Goal: Transaction & Acquisition: Purchase product/service

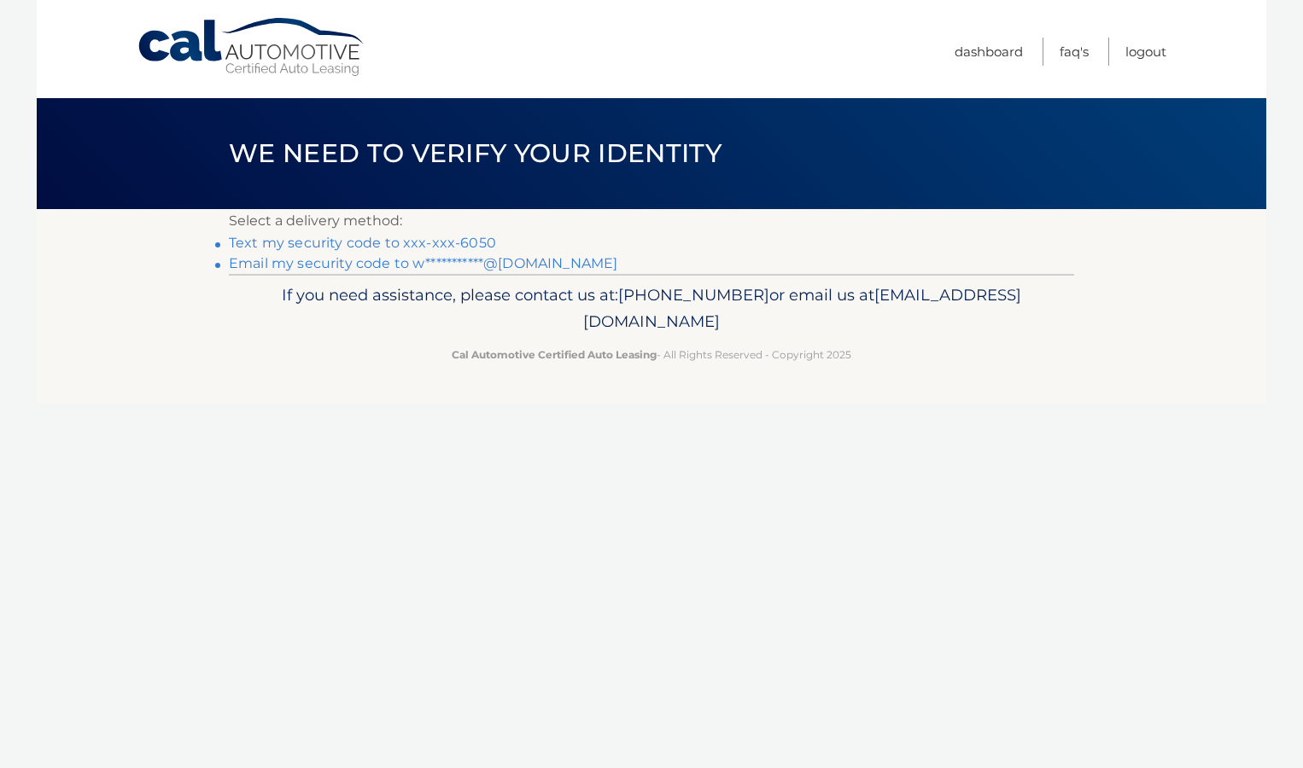
click at [460, 243] on link "Text my security code to xxx-xxx-6050" at bounding box center [362, 243] width 267 height 16
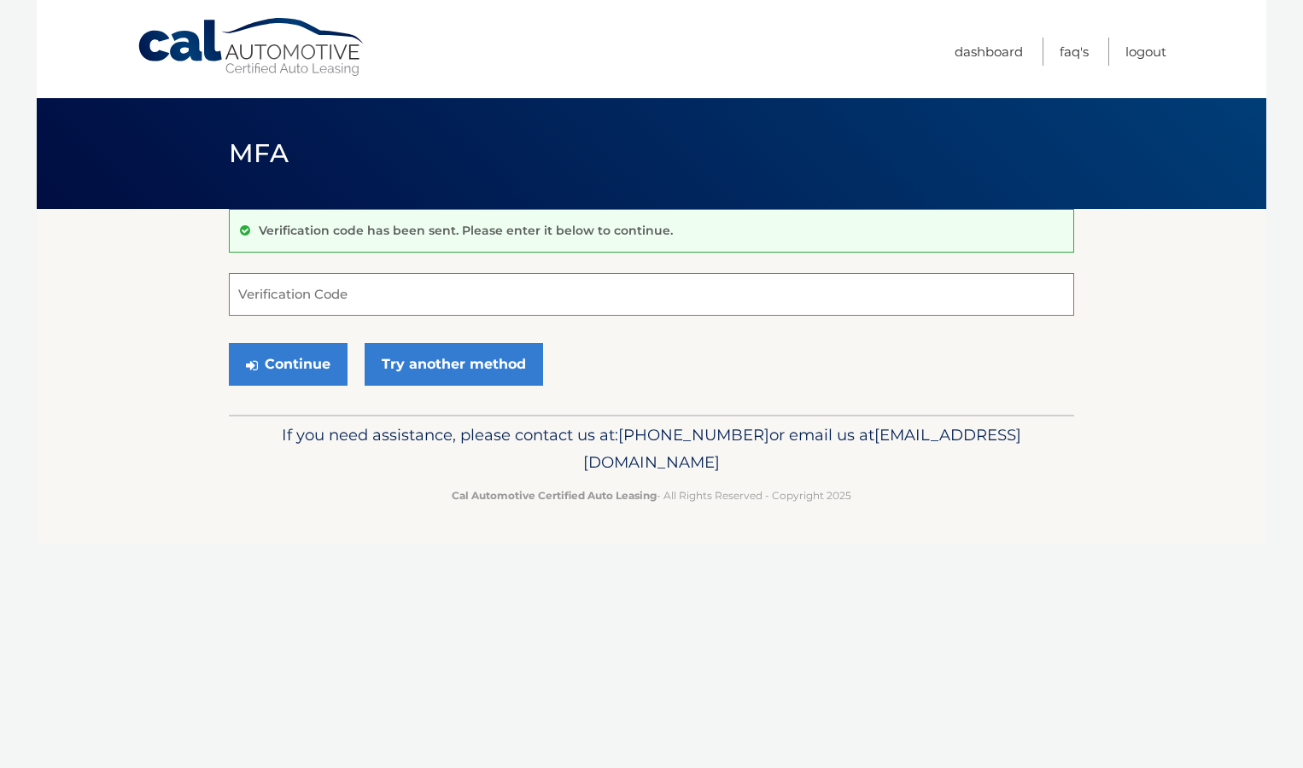
click at [387, 295] on input "Verification Code" at bounding box center [651, 294] width 845 height 43
type input "863602"
click at [229, 343] on button "Continue" at bounding box center [288, 364] width 119 height 43
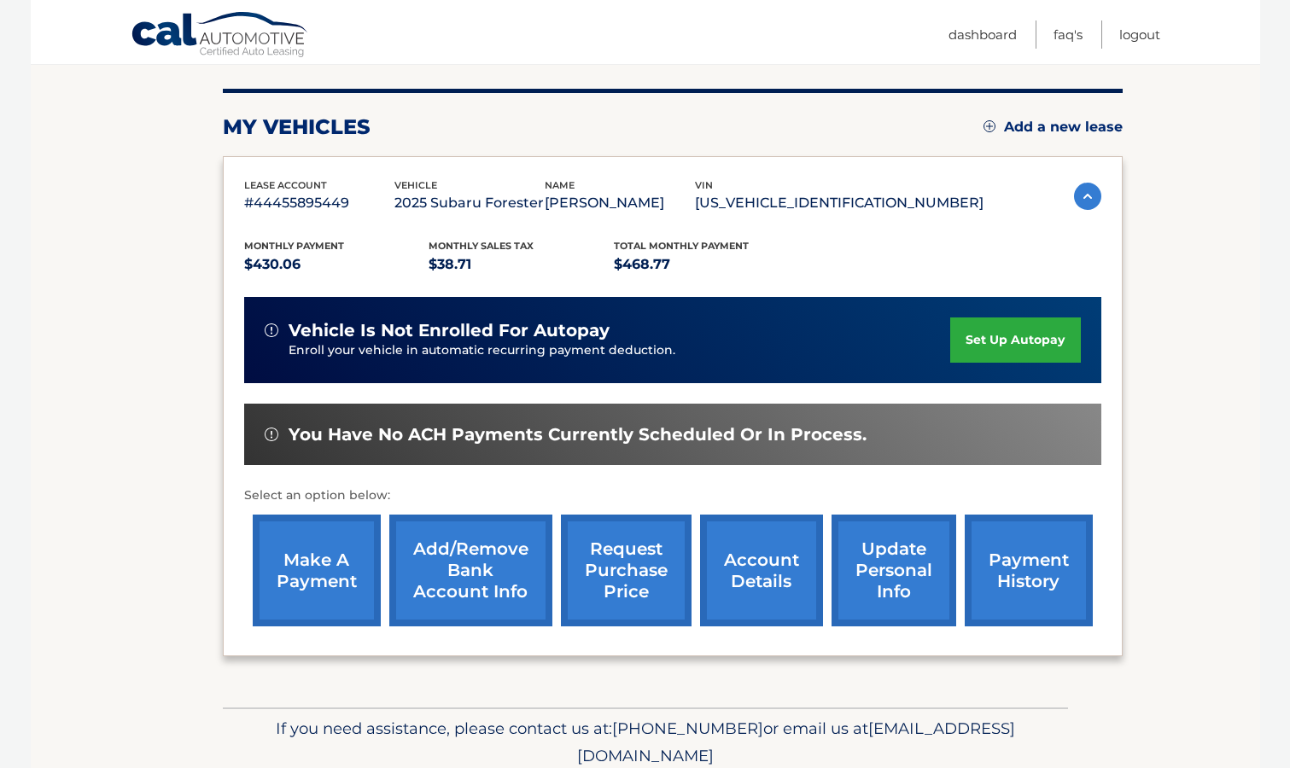
scroll to position [256, 0]
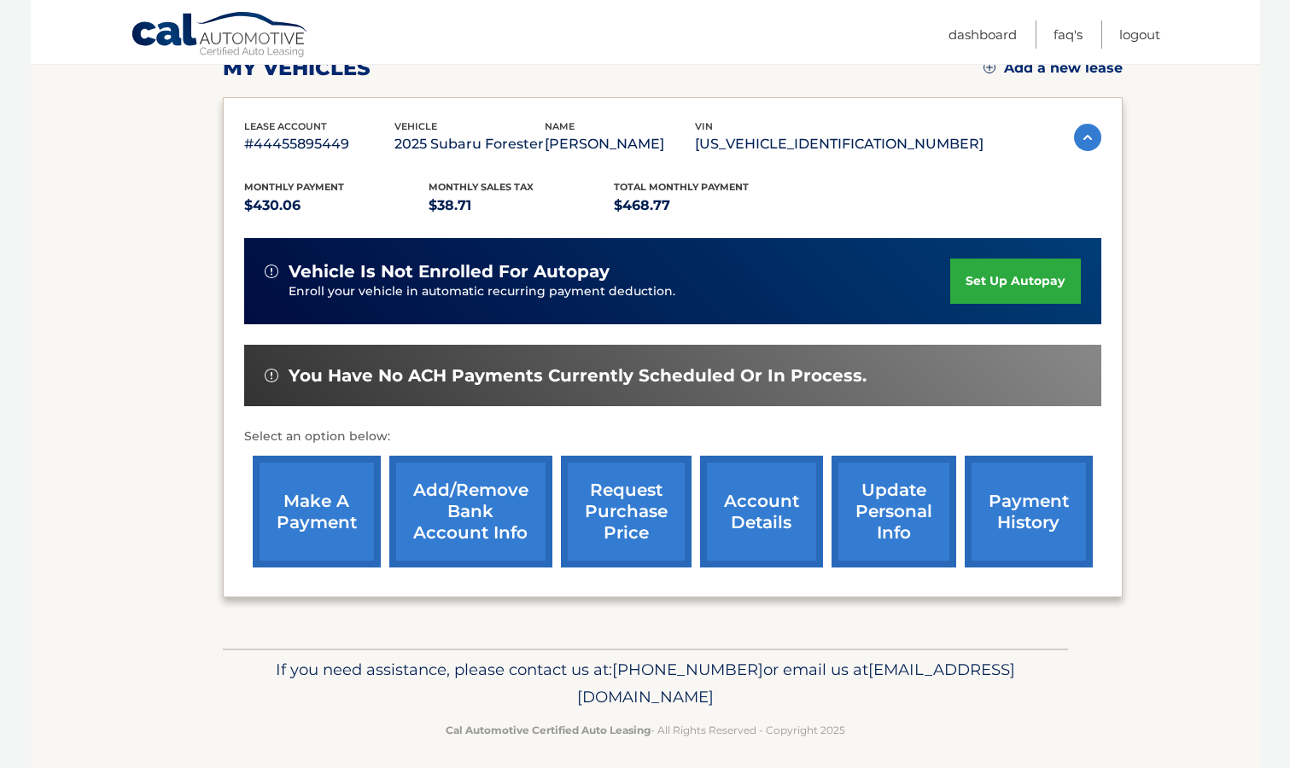
click at [289, 523] on link "make a payment" at bounding box center [317, 512] width 128 height 112
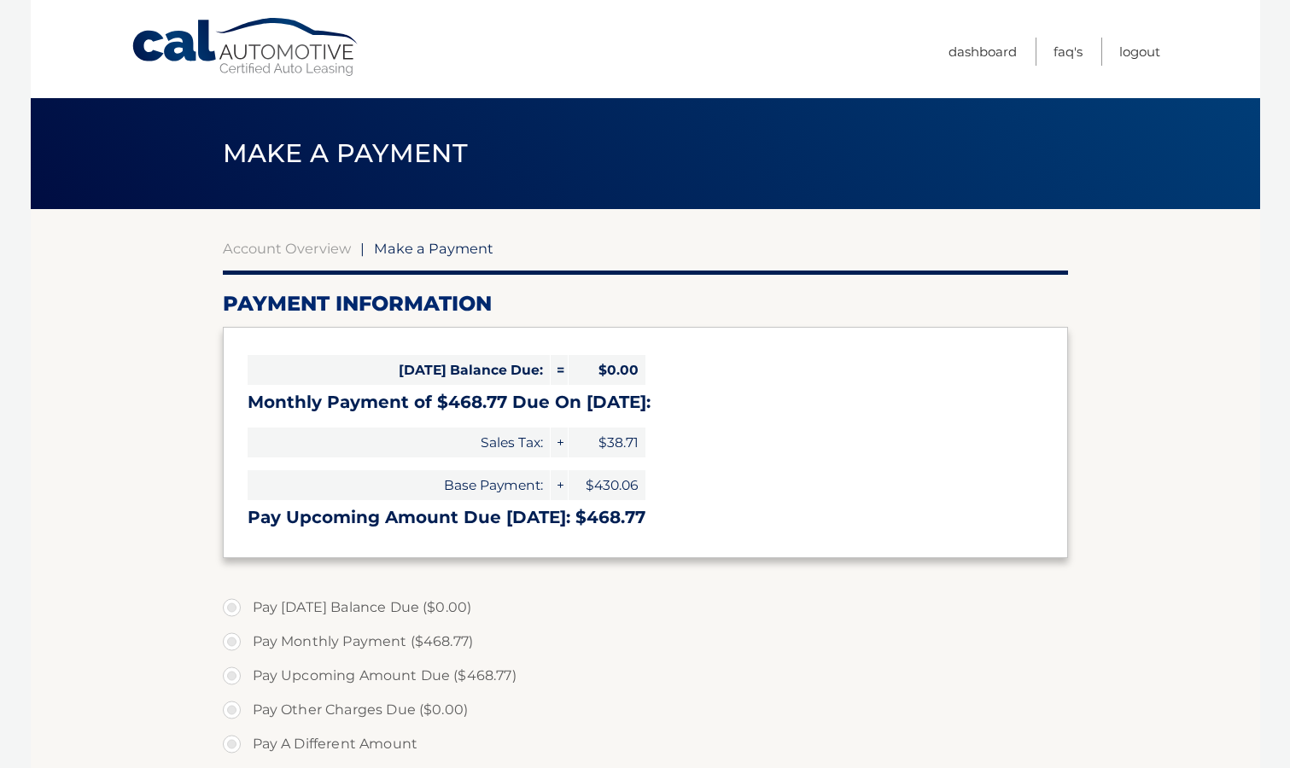
select select "NzMzN2I2ZTctZWQ3NS00M2QwLWFlMzItNzgzNWQ0OGQxY2E5"
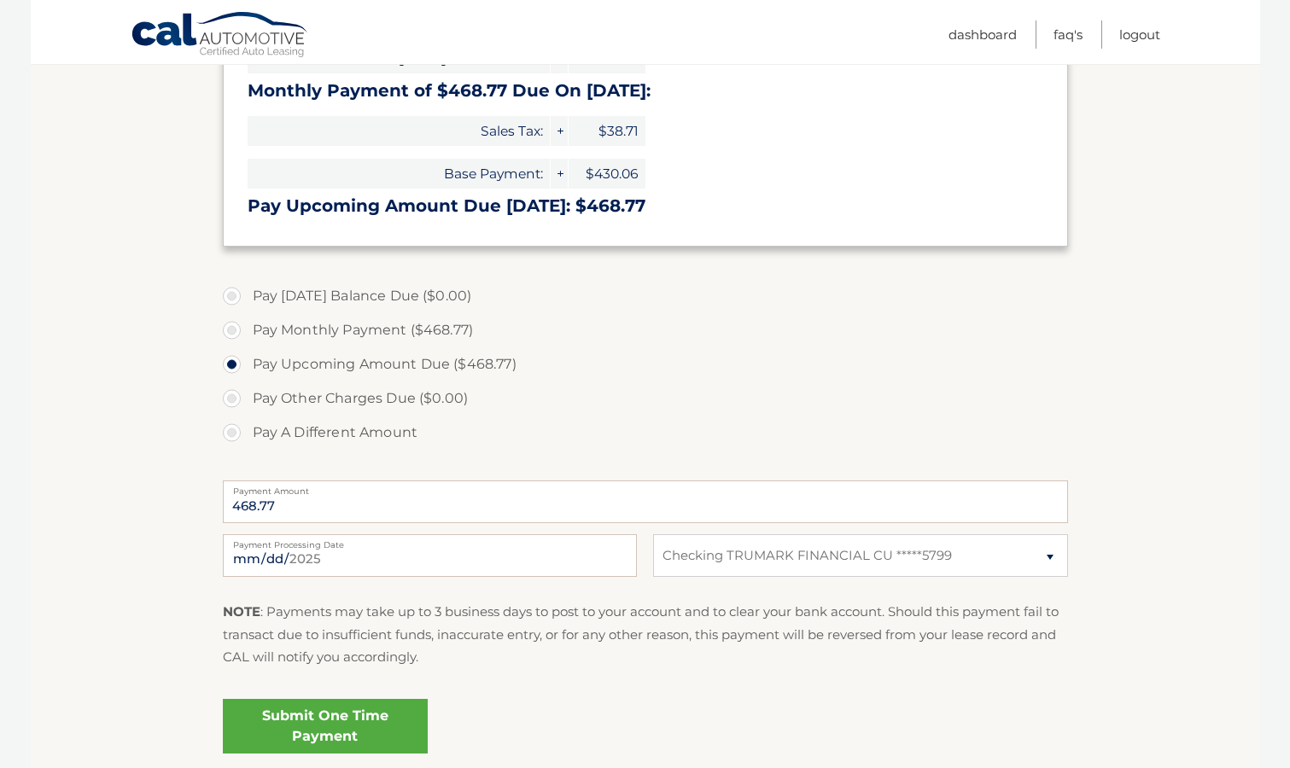
scroll to position [342, 0]
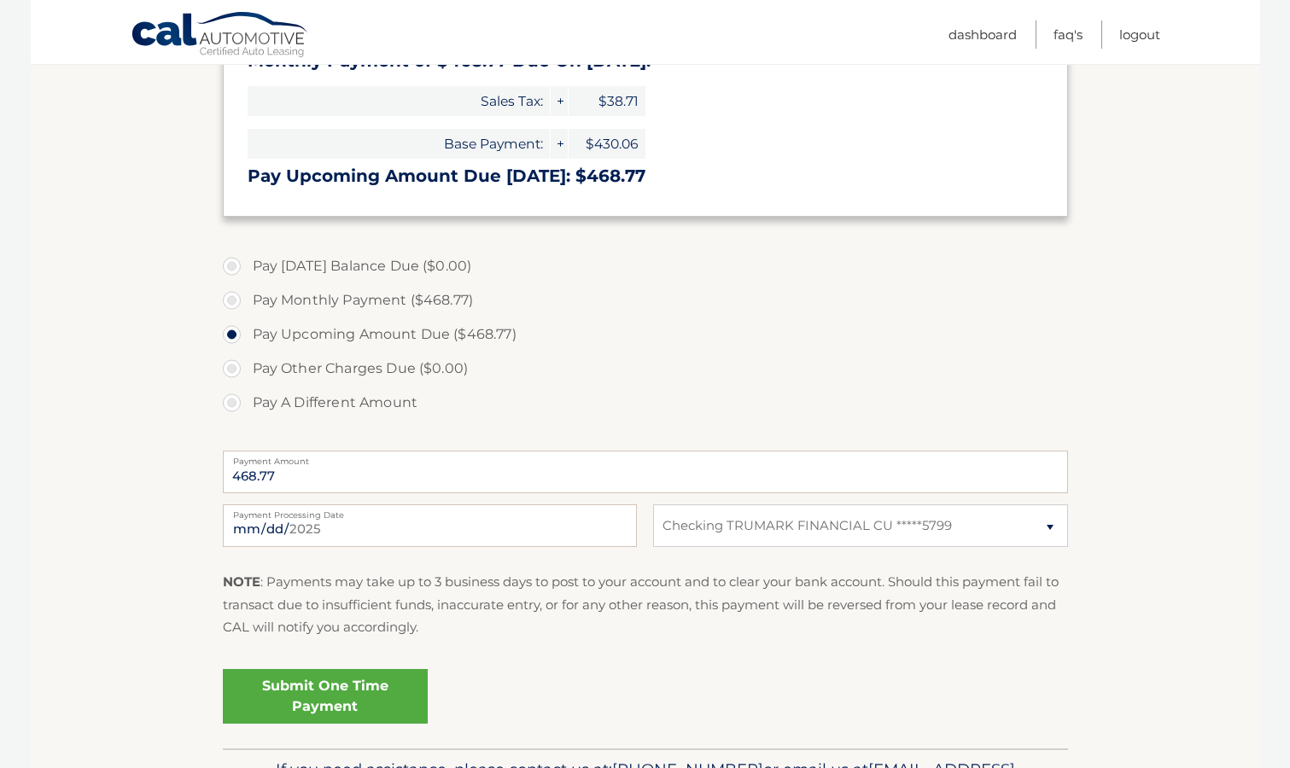
click at [237, 298] on label "Pay Monthly Payment ($468.77)" at bounding box center [645, 300] width 845 height 34
click at [237, 298] on input "Pay Monthly Payment ($468.77)" at bounding box center [238, 296] width 17 height 27
radio input "true"
click at [240, 335] on label "Pay Upcoming Amount Due ($468.77)" at bounding box center [645, 335] width 845 height 34
click at [240, 335] on input "Pay Upcoming Amount Due ($468.77)" at bounding box center [238, 331] width 17 height 27
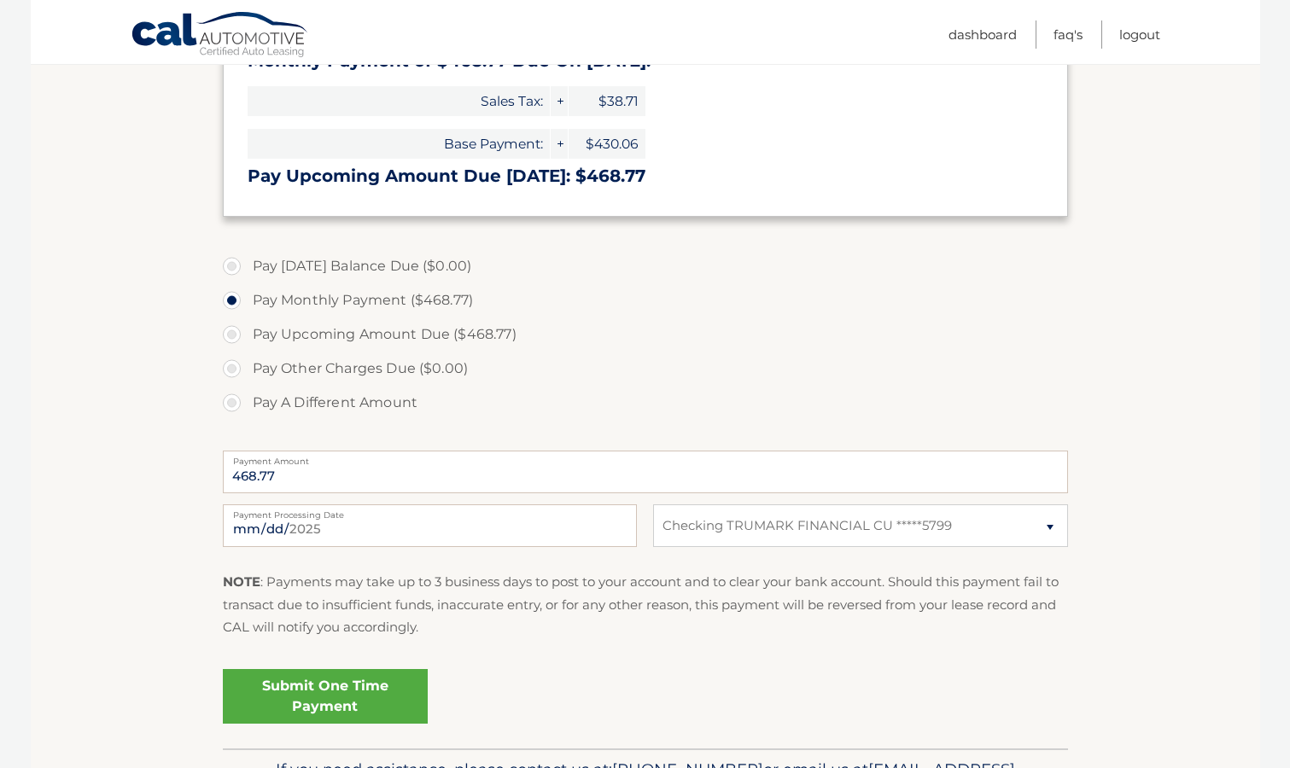
radio input "true"
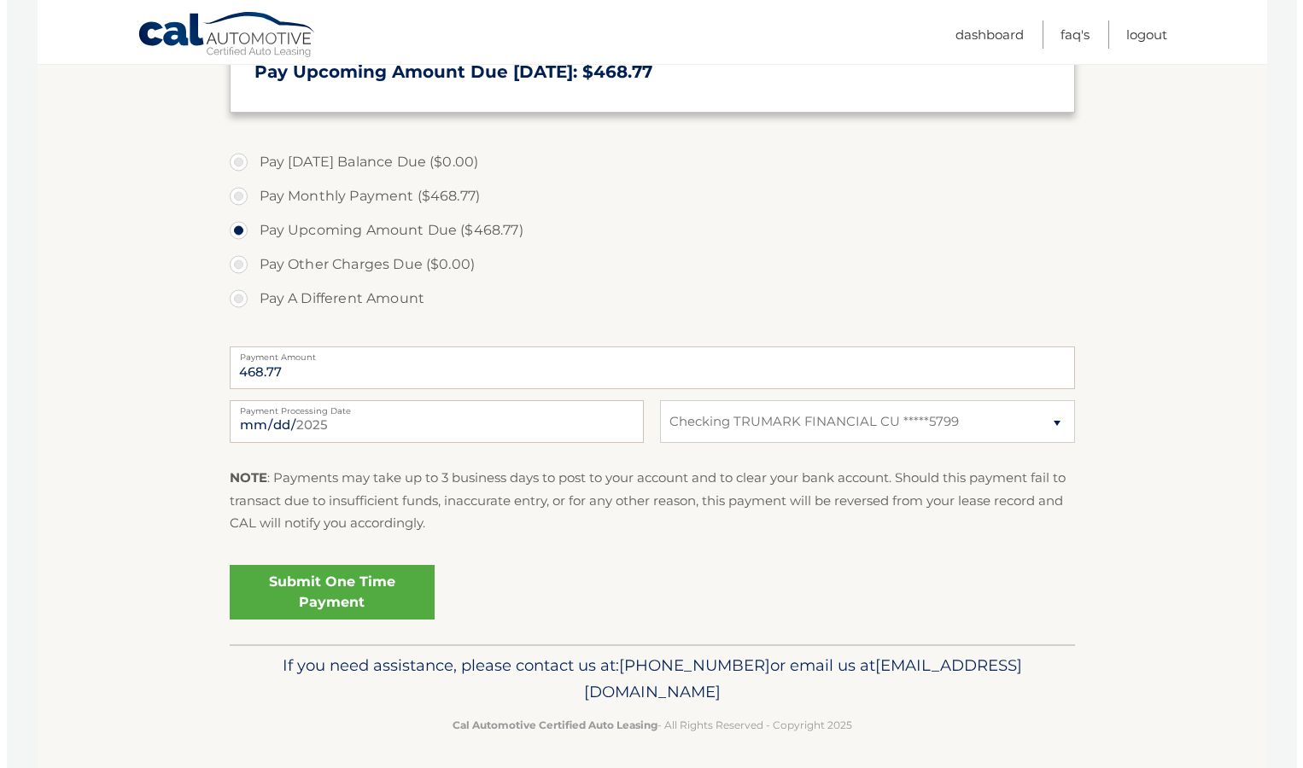
scroll to position [452, 0]
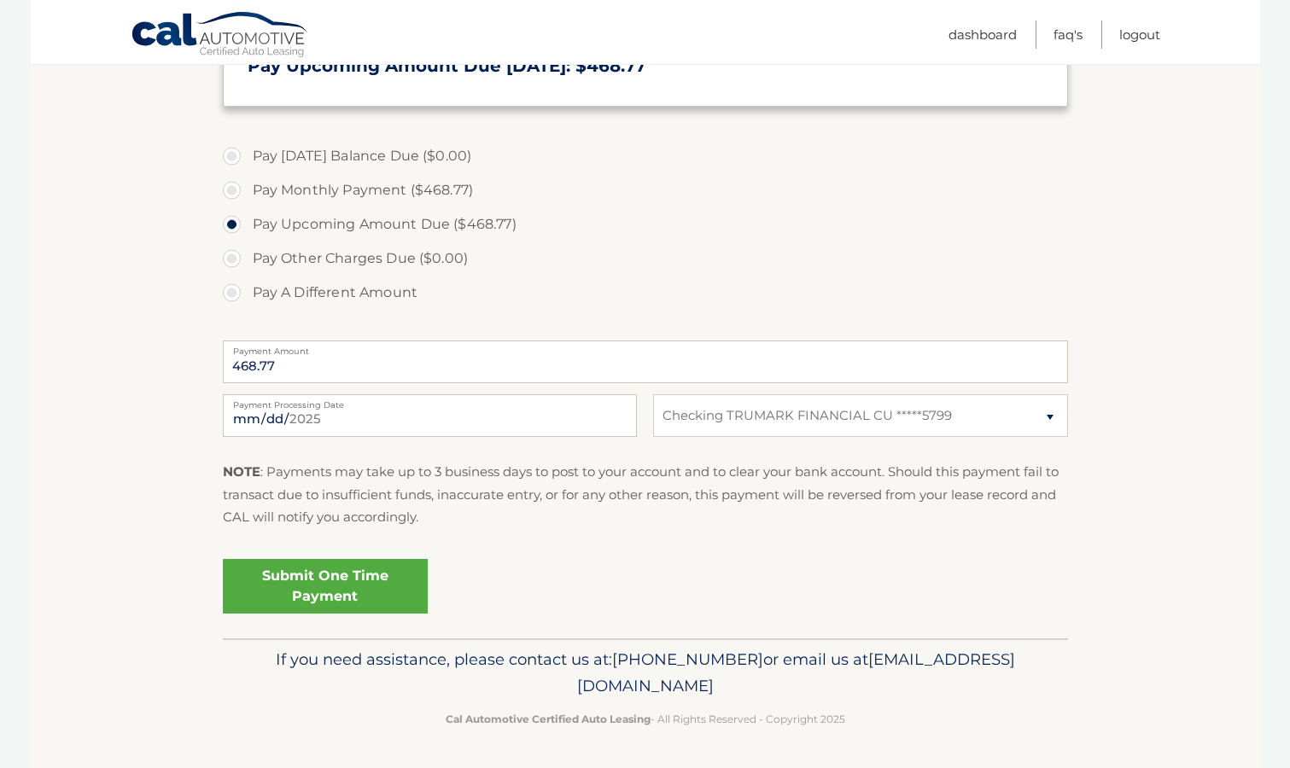
click at [235, 191] on label "Pay Monthly Payment ($468.77)" at bounding box center [645, 190] width 845 height 34
click at [235, 191] on input "Pay Monthly Payment ($468.77)" at bounding box center [238, 186] width 17 height 27
radio input "true"
click at [245, 227] on label "Pay Upcoming Amount Due ($468.77)" at bounding box center [645, 224] width 845 height 34
click at [245, 227] on input "Pay Upcoming Amount Due ($468.77)" at bounding box center [238, 220] width 17 height 27
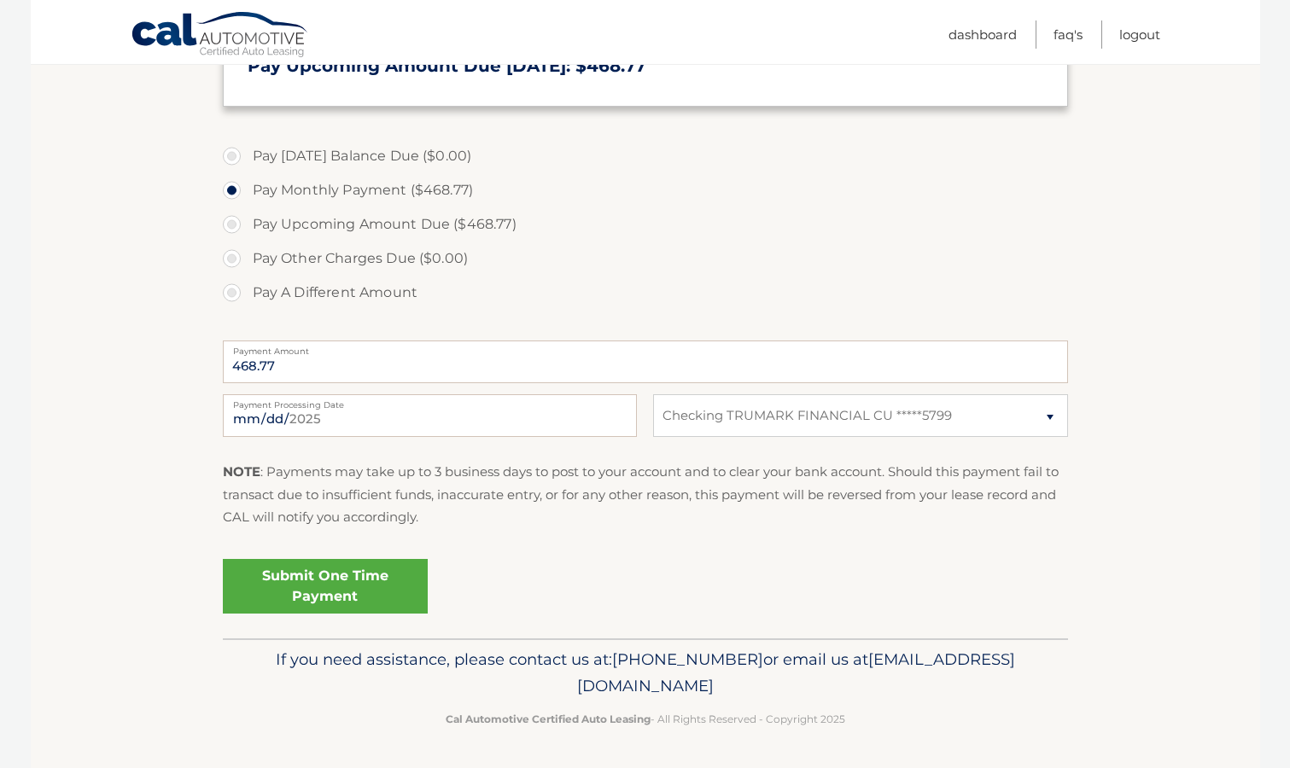
radio input "true"
click at [346, 591] on link "Submit One Time Payment" at bounding box center [325, 586] width 205 height 55
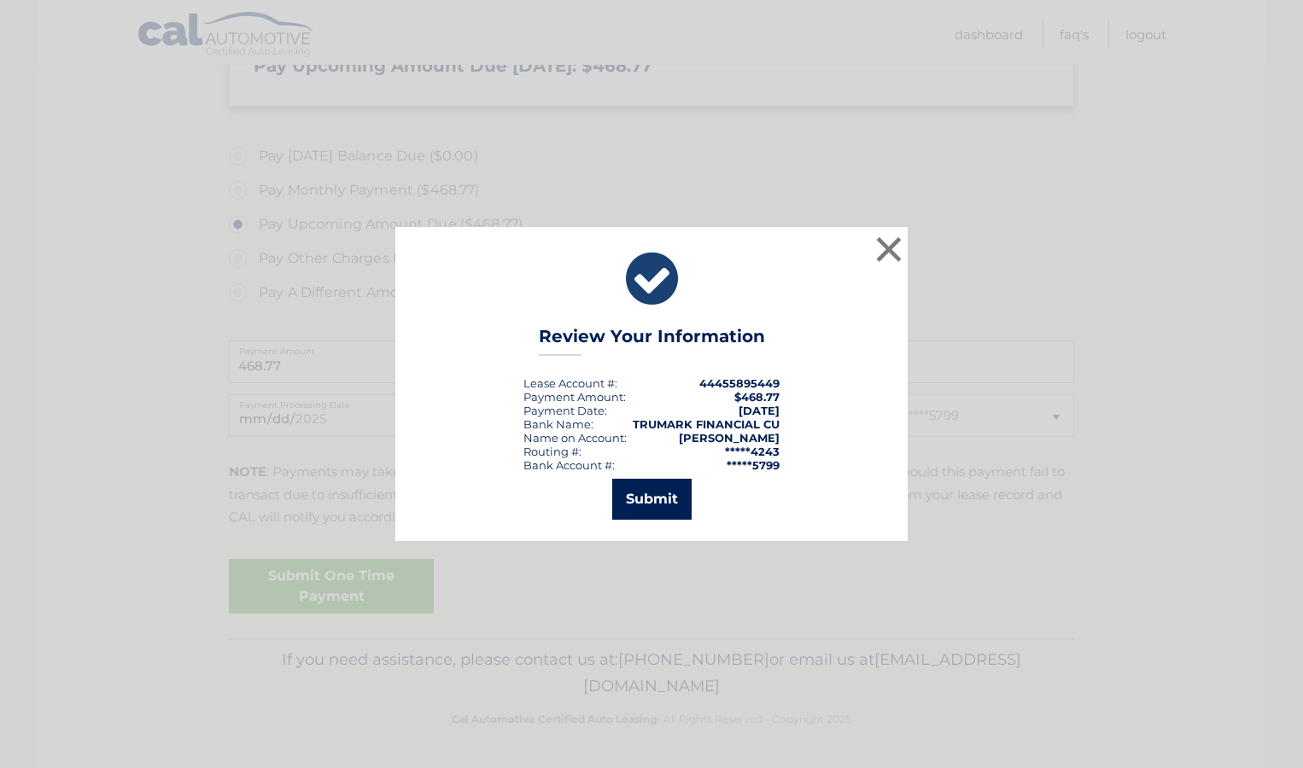
click at [663, 508] on button "Submit" at bounding box center [651, 499] width 79 height 41
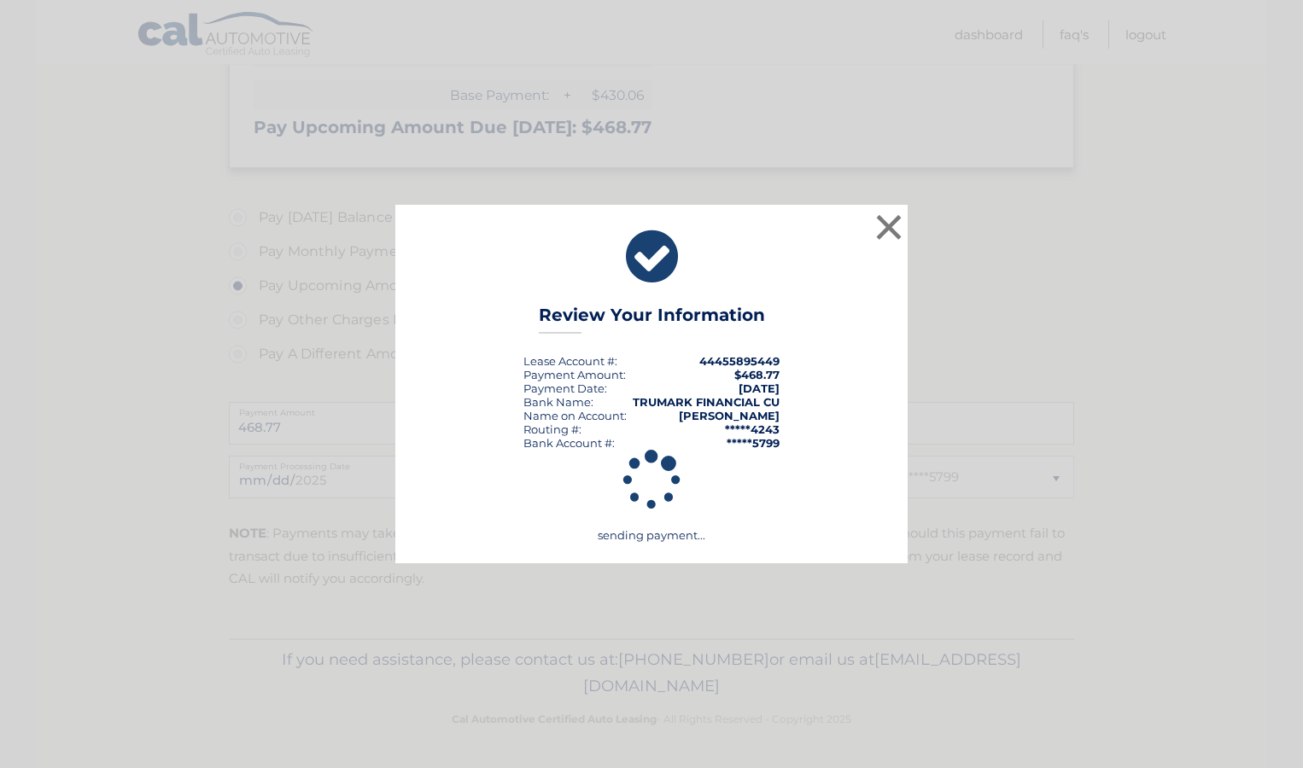
scroll to position [390, 0]
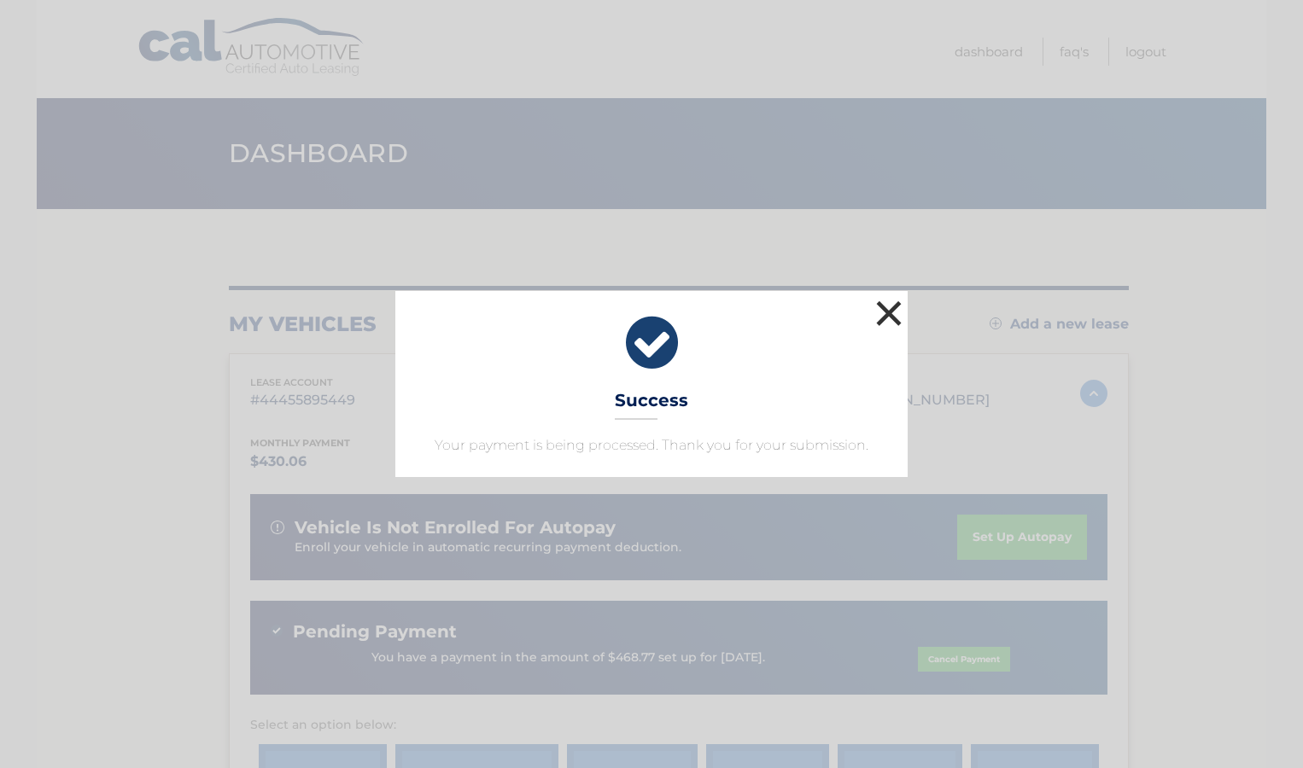
click at [885, 312] on button "×" at bounding box center [889, 313] width 34 height 34
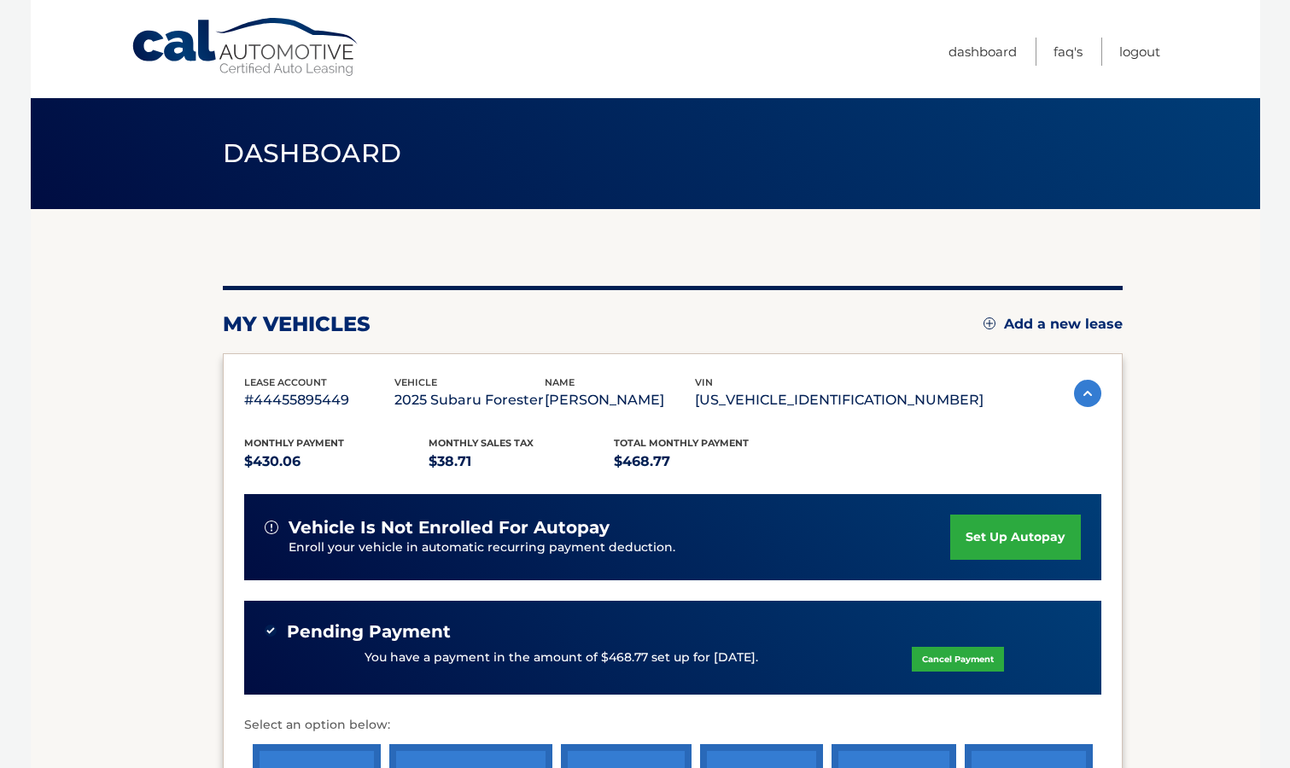
scroll to position [299, 0]
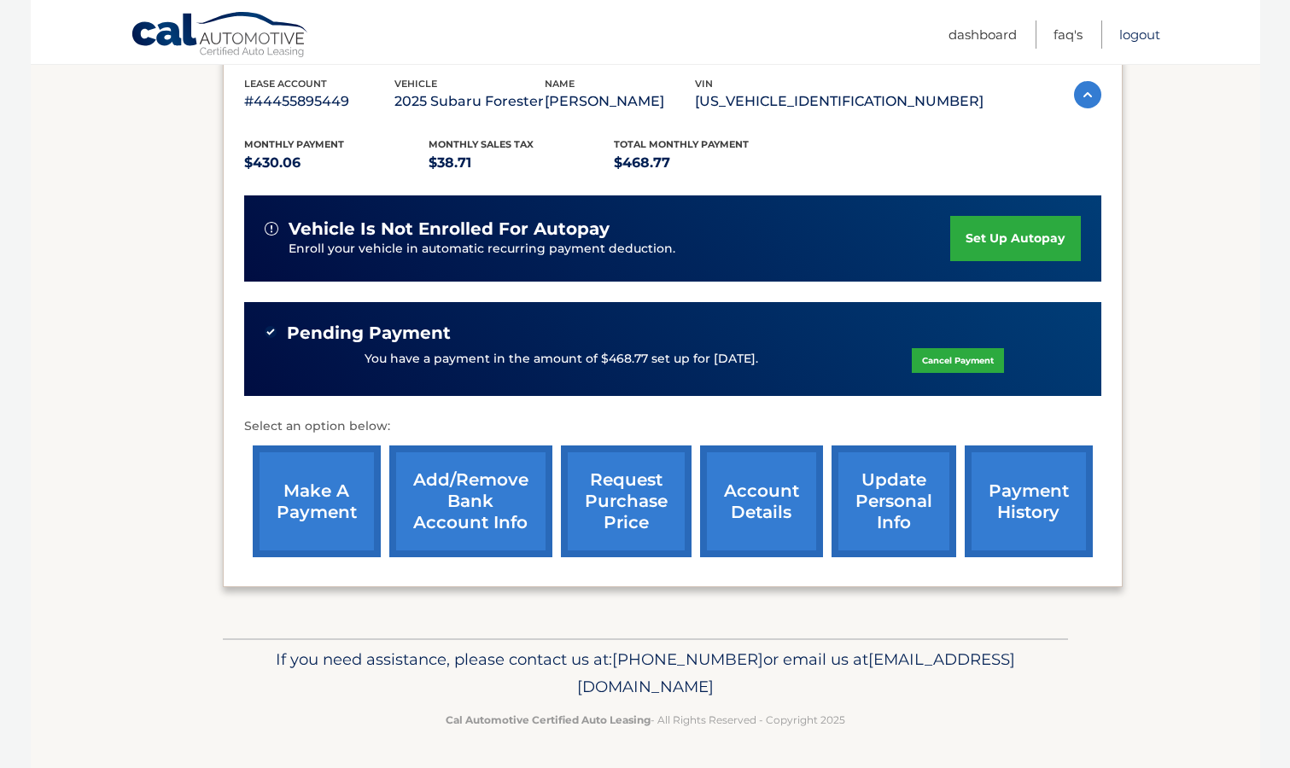
click at [1136, 37] on link "Logout" at bounding box center [1139, 34] width 41 height 28
